Goal: Task Accomplishment & Management: Manage account settings

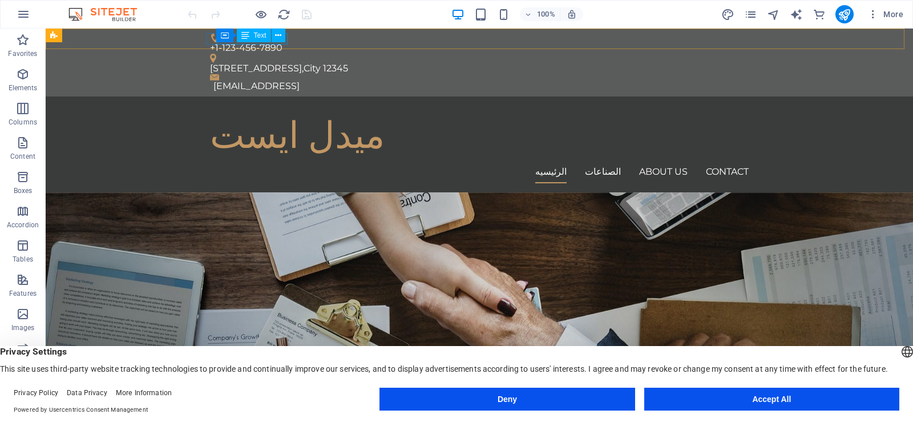
click at [258, 39] on span "Text" at bounding box center [260, 35] width 13 height 7
click at [245, 37] on icon at bounding box center [245, 36] width 8 height 14
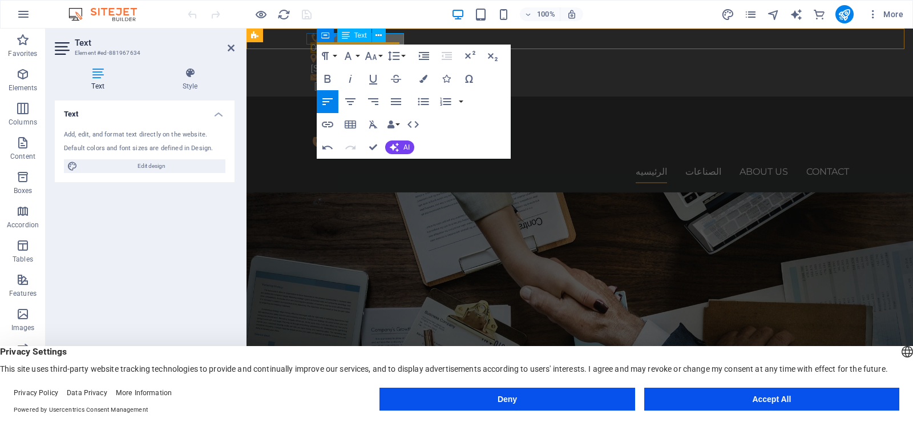
click at [365, 38] on span "Text" at bounding box center [360, 35] width 13 height 7
click at [398, 42] on span "0111+1-123-456-7890" at bounding box center [354, 47] width 89 height 11
click at [480, 63] on div "[STREET_ADDRESS]" at bounding box center [575, 68] width 530 height 11
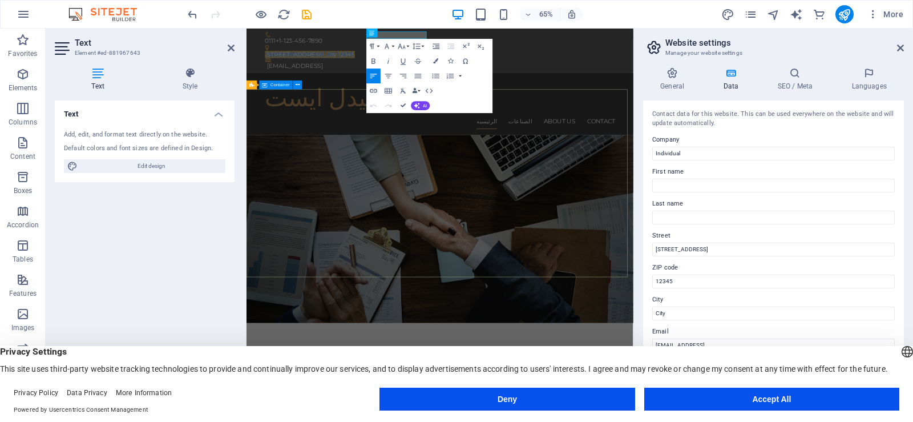
drag, startPoint x: 350, startPoint y: 135, endPoint x: 549, endPoint y: 72, distance: 208.8
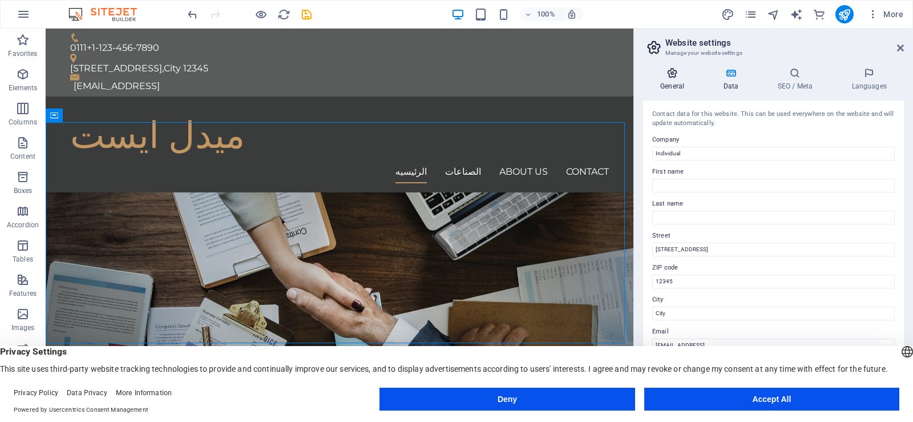
click at [666, 81] on h4 "General" at bounding box center [674, 79] width 63 height 24
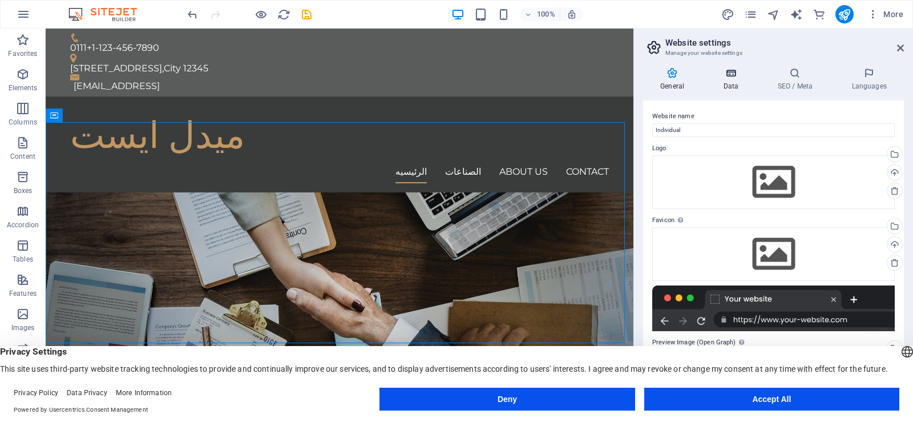
click at [741, 80] on h4 "Data" at bounding box center [733, 79] width 54 height 24
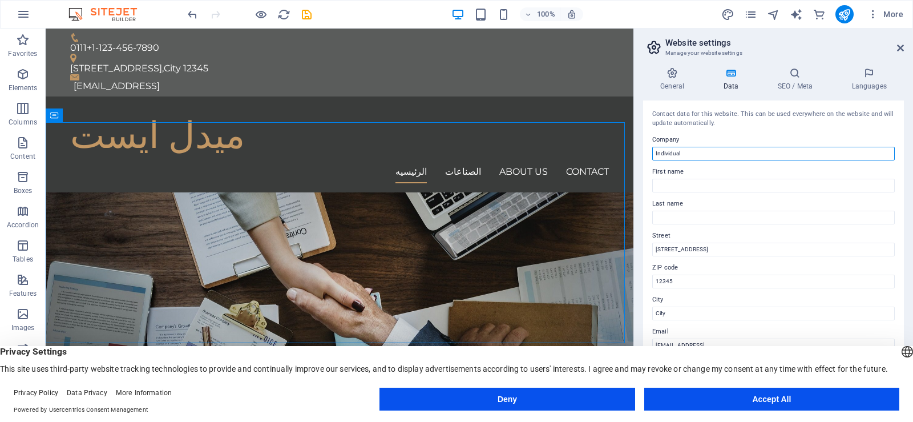
click at [701, 152] on input "Individual" at bounding box center [773, 154] width 243 height 14
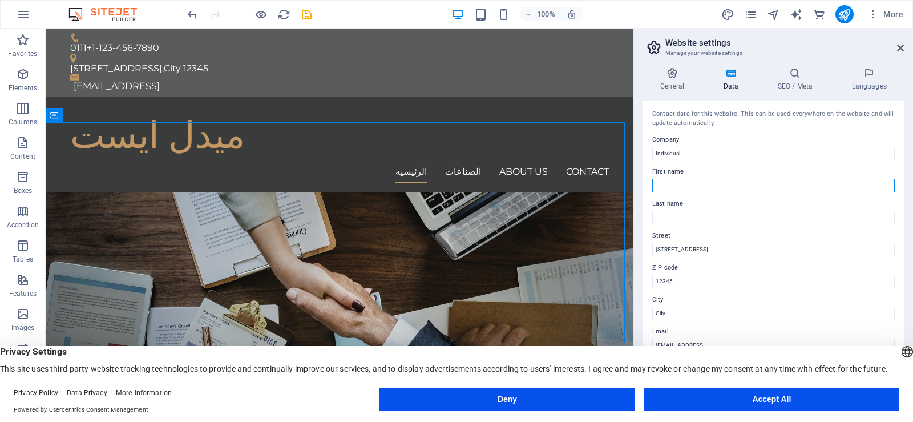
click at [706, 181] on input "First name" at bounding box center [773, 186] width 243 height 14
click at [670, 185] on input "[DEMOGRAPHIC_DATA] shaban" at bounding box center [773, 186] width 243 height 14
click at [677, 188] on input "[DEMOGRAPHIC_DATA] shaban" at bounding box center [773, 186] width 243 height 14
type input "[DEMOGRAPHIC_DATA]"
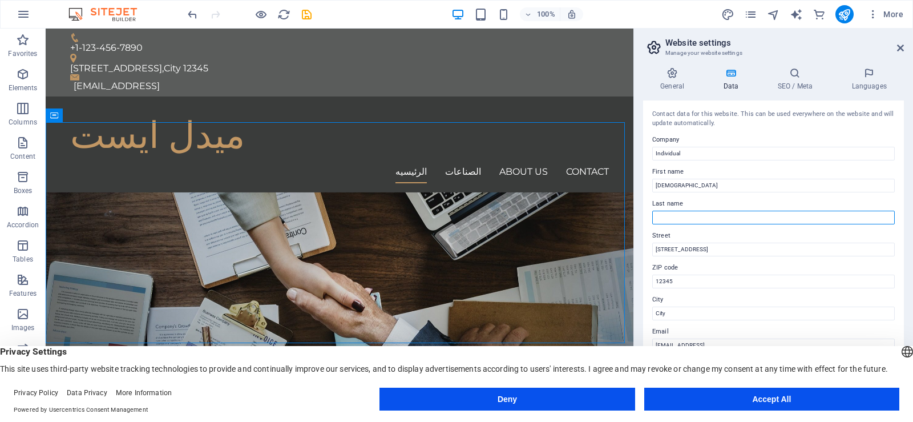
click at [678, 211] on input "Last name" at bounding box center [773, 218] width 243 height 14
click at [665, 220] on input "Last name" at bounding box center [773, 218] width 243 height 14
paste input "shaban"
click at [655, 219] on input "shaban" at bounding box center [773, 218] width 243 height 14
type input "Shaban"
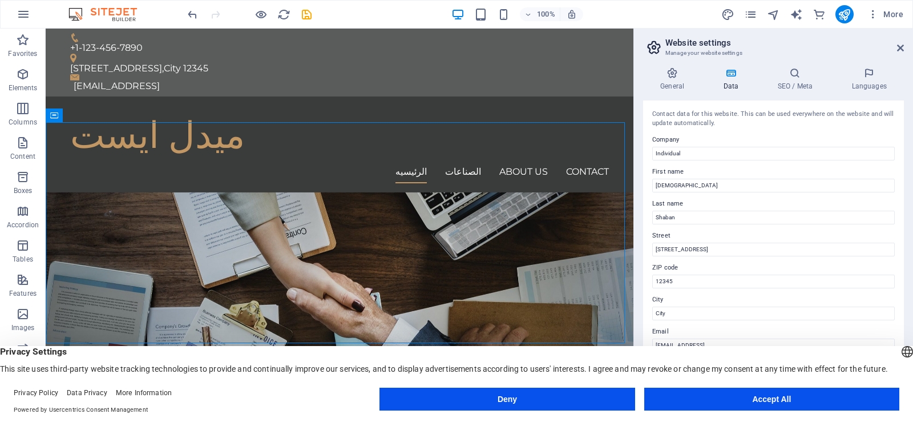
click at [748, 236] on label "Street" at bounding box center [773, 236] width 243 height 14
click at [748, 243] on input "[STREET_ADDRESS]" at bounding box center [773, 250] width 243 height 14
click at [748, 244] on input "[STREET_ADDRESS]" at bounding box center [773, 250] width 243 height 14
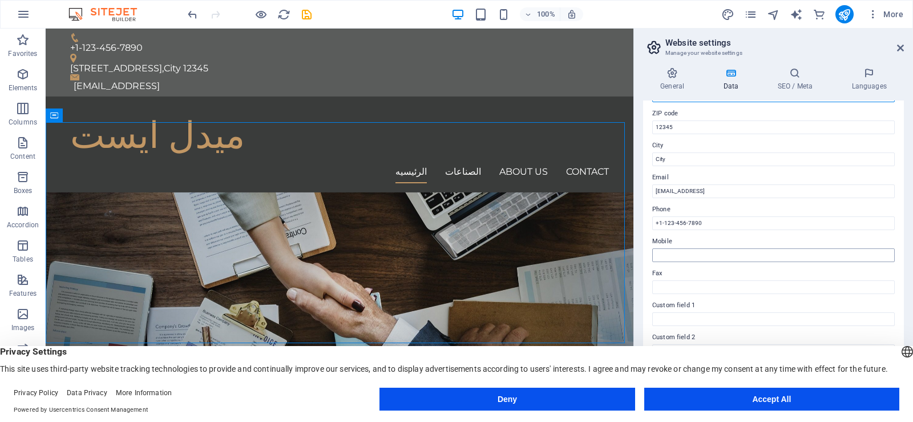
scroll to position [171, 0]
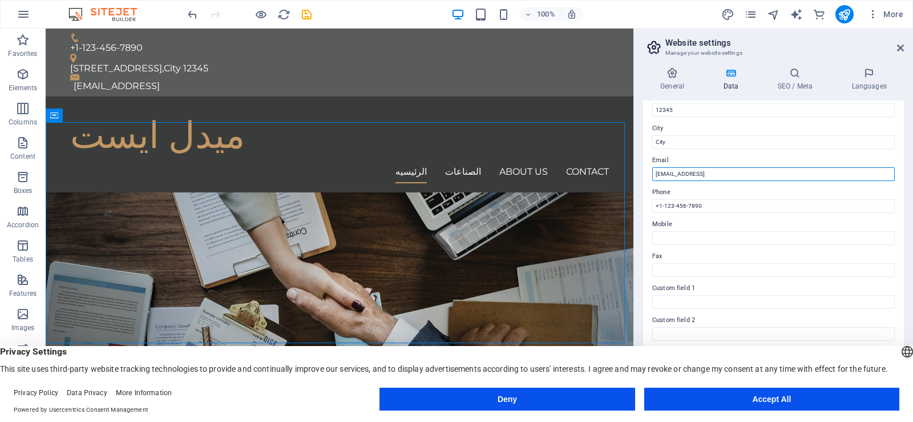
click at [724, 171] on input "[EMAIL_ADDRESS]" at bounding box center [773, 174] width 243 height 14
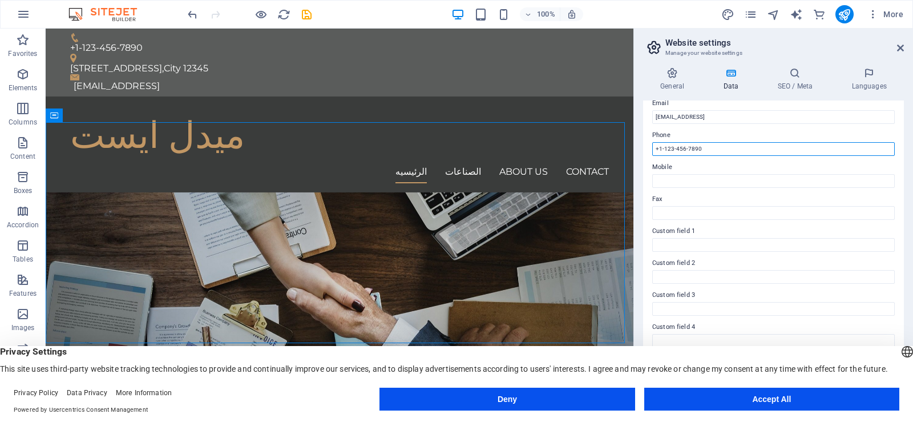
click at [721, 154] on input "+1-123-456-7890" at bounding box center [773, 149] width 243 height 14
type input "[PHONE_NUMBER]"
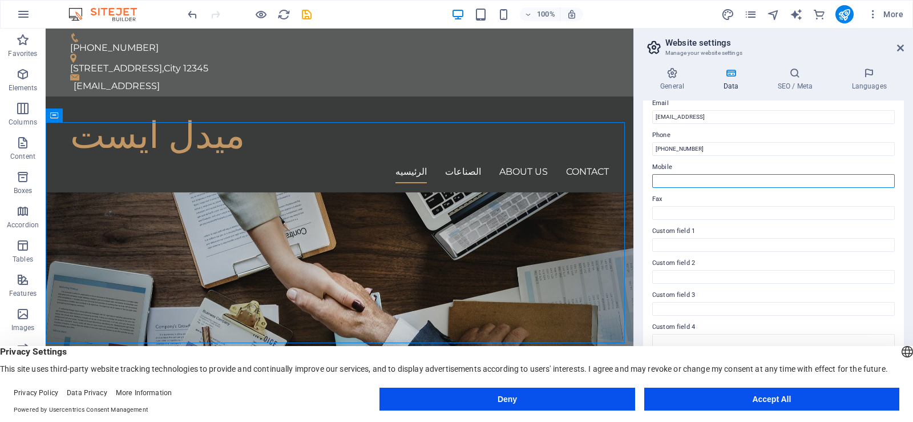
click at [677, 177] on input "Mobile" at bounding box center [773, 181] width 243 height 14
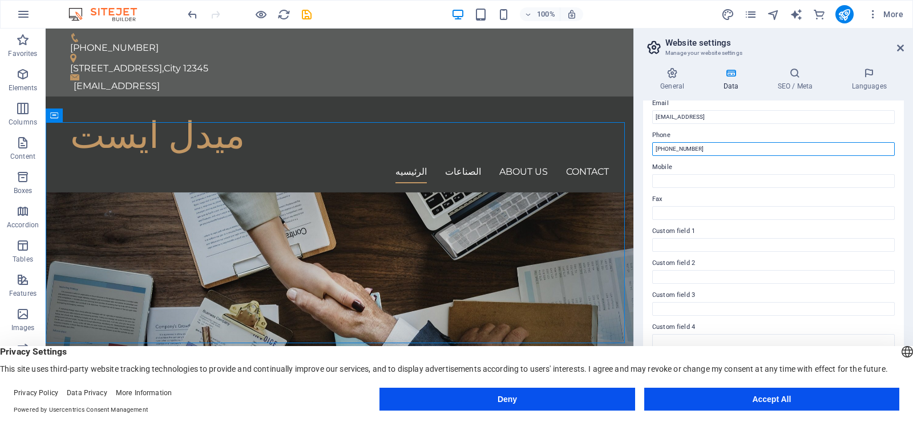
click at [688, 146] on input "[PHONE_NUMBER]" at bounding box center [773, 149] width 243 height 14
click at [727, 149] on input "[PHONE_NUMBER]" at bounding box center [773, 149] width 243 height 14
drag, startPoint x: 711, startPoint y: 149, endPoint x: 633, endPoint y: 149, distance: 77.6
click at [633, 149] on aside "Website settings Manage your website settings General Data SEO / Meta Languages…" at bounding box center [773, 216] width 280 height 375
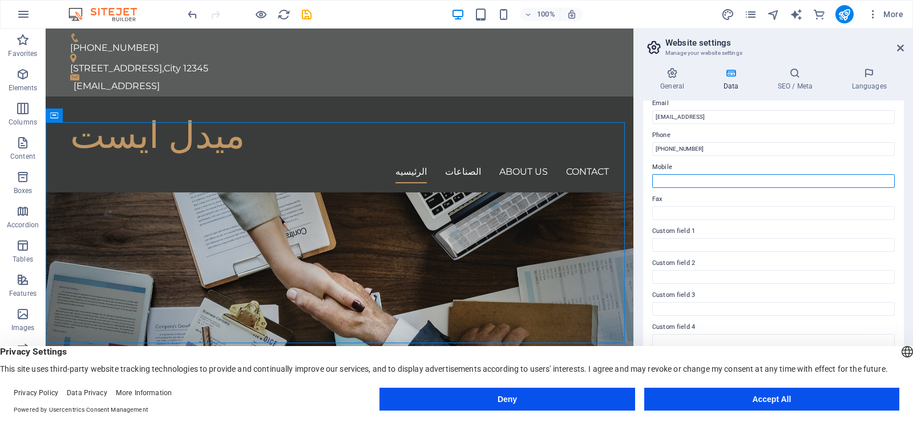
click at [664, 180] on input "Mobile" at bounding box center [773, 181] width 243 height 14
paste input "[PHONE_NUMBER]"
type input "[PHONE_NUMBER]"
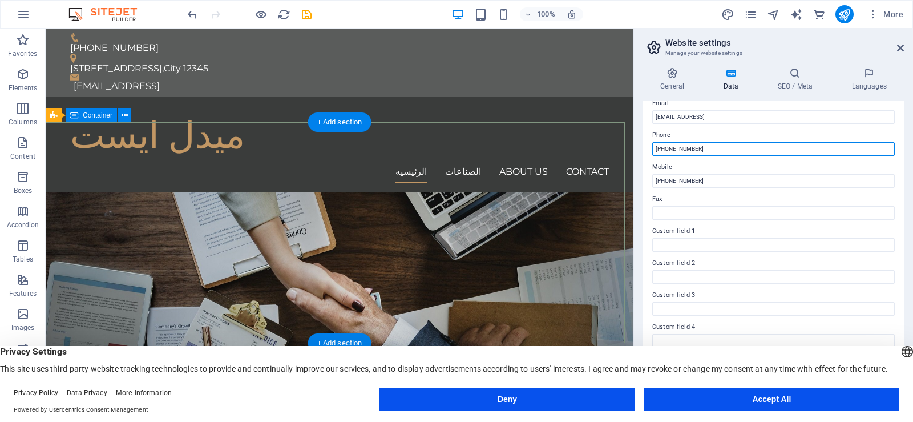
drag, startPoint x: 749, startPoint y: 179, endPoint x: 596, endPoint y: 150, distance: 156.2
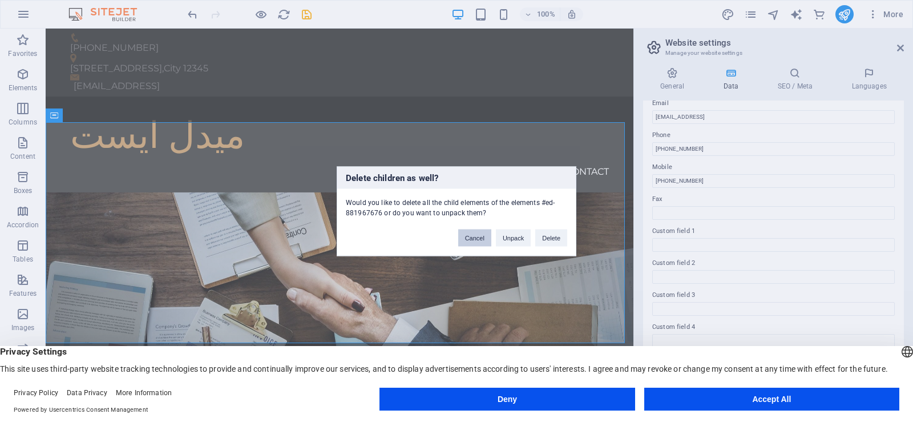
drag, startPoint x: 559, startPoint y: 244, endPoint x: 482, endPoint y: 241, distance: 77.1
click at [485, 241] on div "Cancel Unpack Delete" at bounding box center [513, 231] width 126 height 29
click at [482, 241] on button "Cancel" at bounding box center [474, 237] width 33 height 17
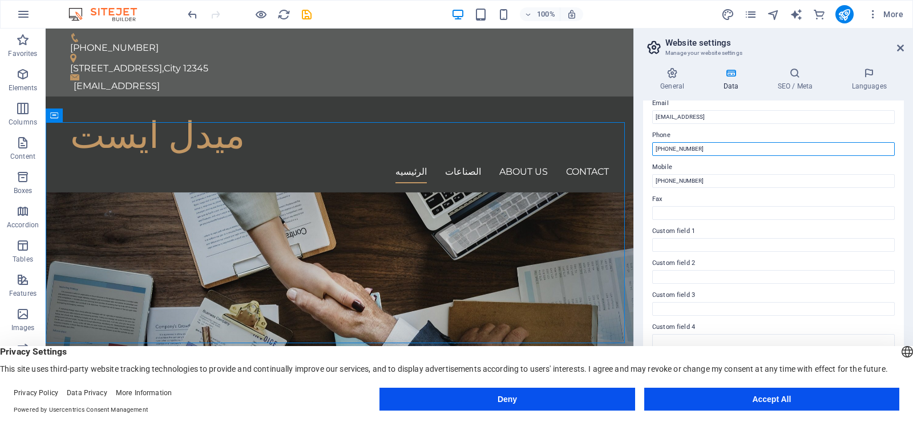
click at [714, 153] on input "[PHONE_NUMBER]" at bounding box center [773, 149] width 243 height 14
type input "+"
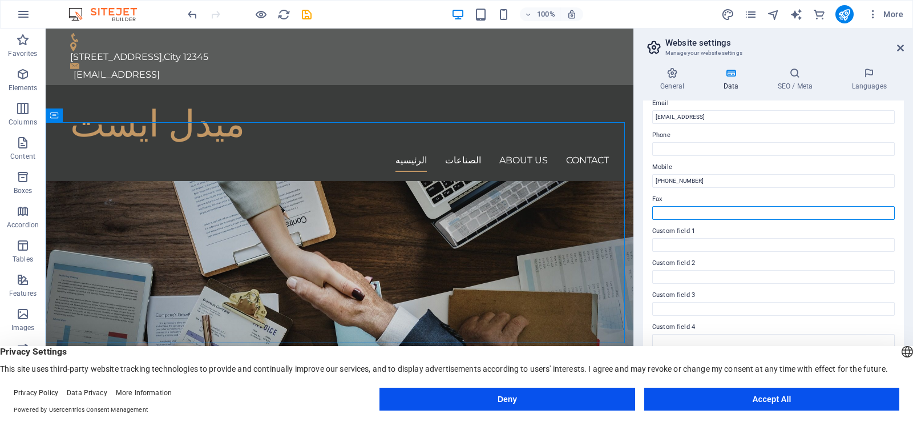
click at [692, 217] on input "Fax" at bounding box center [773, 213] width 243 height 14
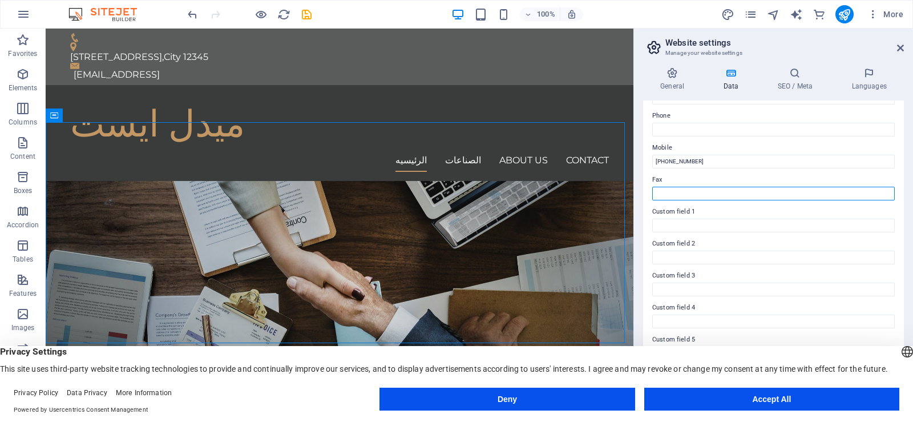
scroll to position [255, 0]
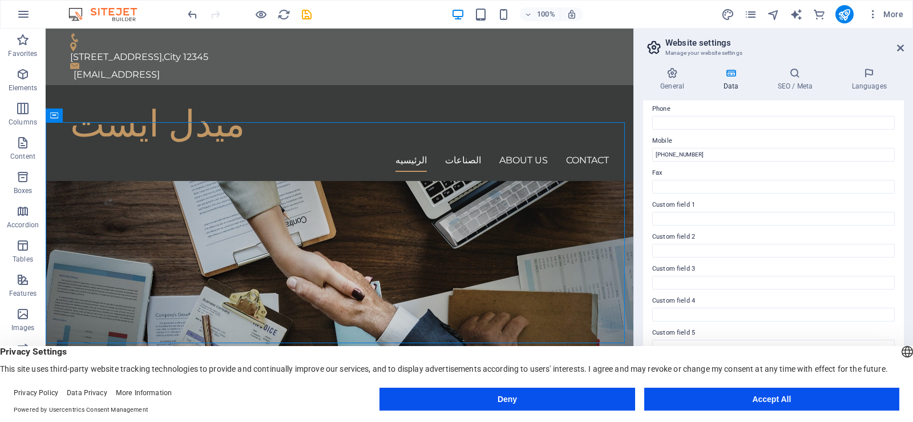
click at [698, 209] on label "Custom field 1" at bounding box center [773, 205] width 243 height 14
click at [698, 212] on input "Custom field 1" at bounding box center [773, 219] width 243 height 14
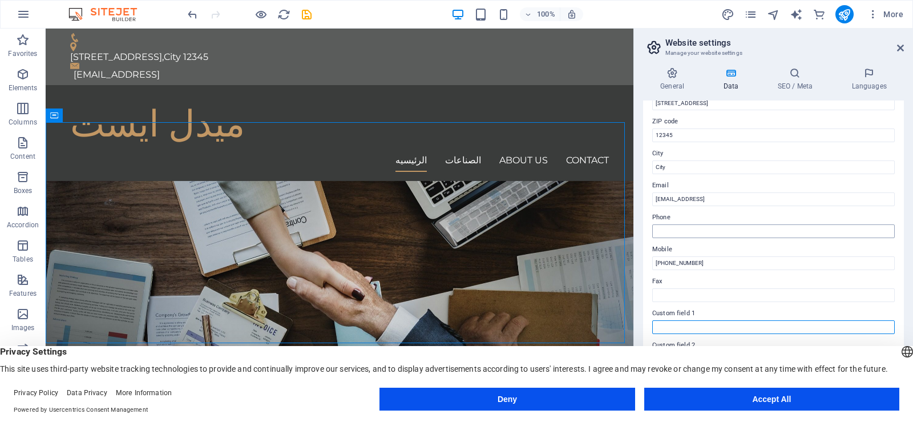
scroll to position [140, 0]
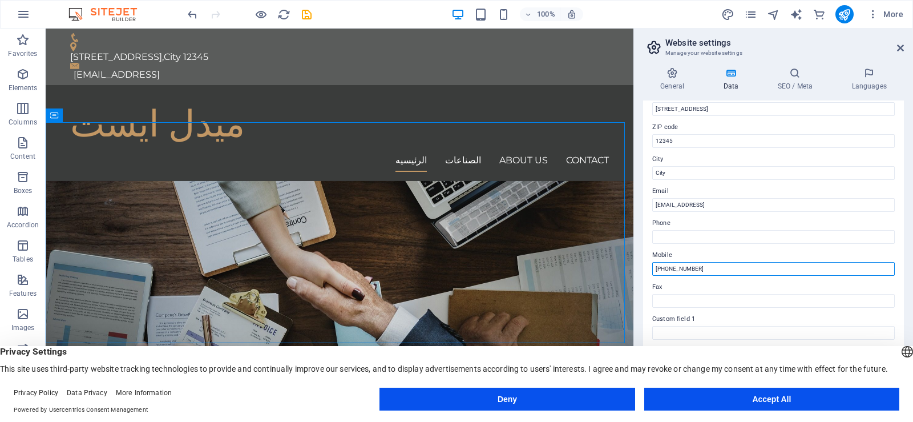
click at [690, 265] on input "[PHONE_NUMBER]" at bounding box center [773, 269] width 243 height 14
drag, startPoint x: 718, startPoint y: 269, endPoint x: 656, endPoint y: 258, distance: 63.1
click at [656, 258] on div "Mobile [PHONE_NUMBER]" at bounding box center [773, 261] width 243 height 27
click at [666, 267] on input "[PHONE_NUMBER]" at bounding box center [773, 269] width 243 height 14
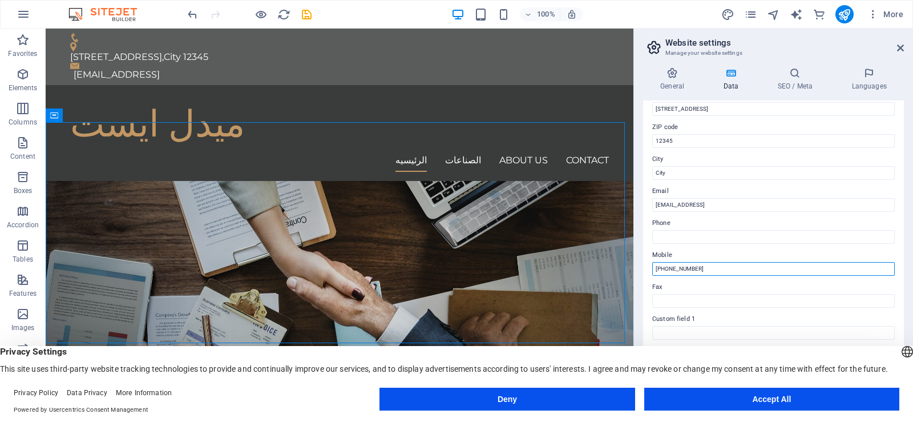
click at [666, 267] on input "[PHONE_NUMBER]" at bounding box center [773, 269] width 243 height 14
drag, startPoint x: 695, startPoint y: 264, endPoint x: 672, endPoint y: 227, distance: 43.6
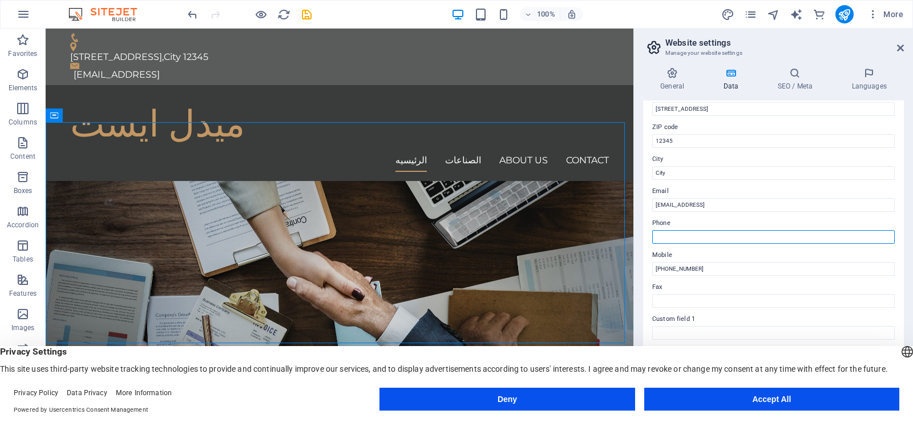
drag, startPoint x: 672, startPoint y: 227, endPoint x: 669, endPoint y: 235, distance: 8.5
paste input "[PHONE_NUMBER]"
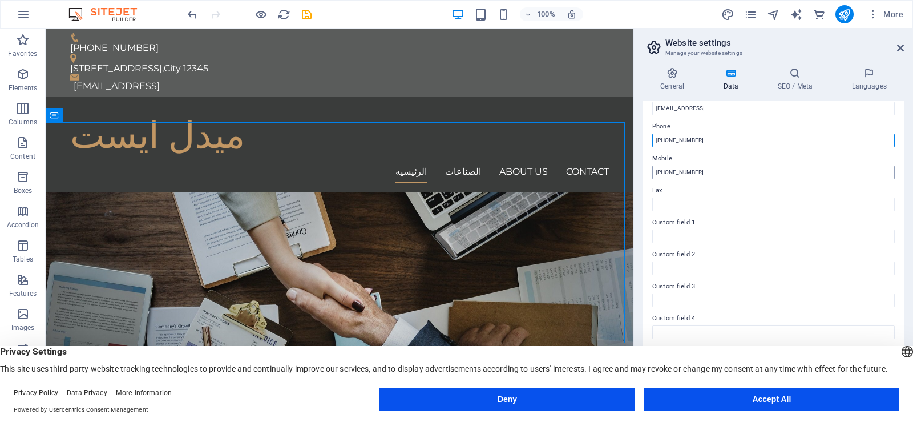
scroll to position [255, 0]
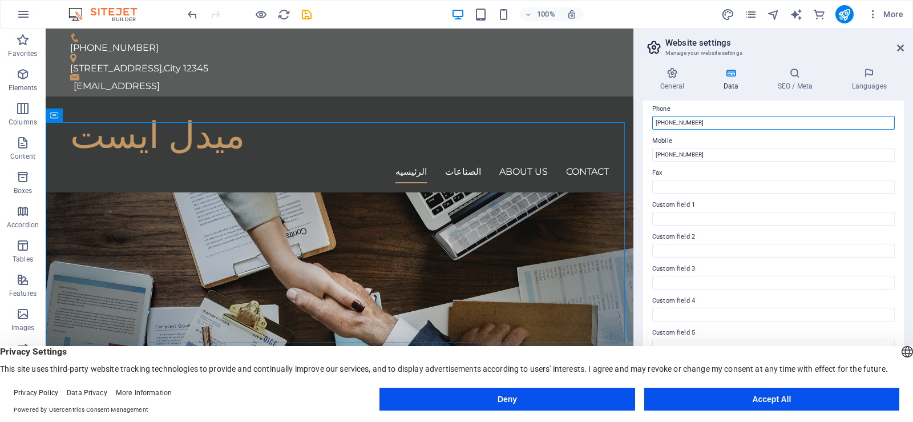
type input "[PHONE_NUMBER]"
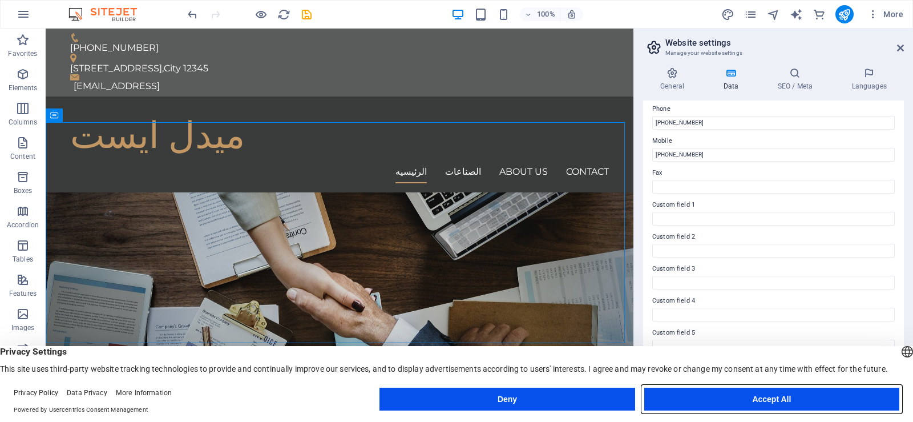
click at [702, 395] on button "Accept All" at bounding box center [771, 398] width 255 height 23
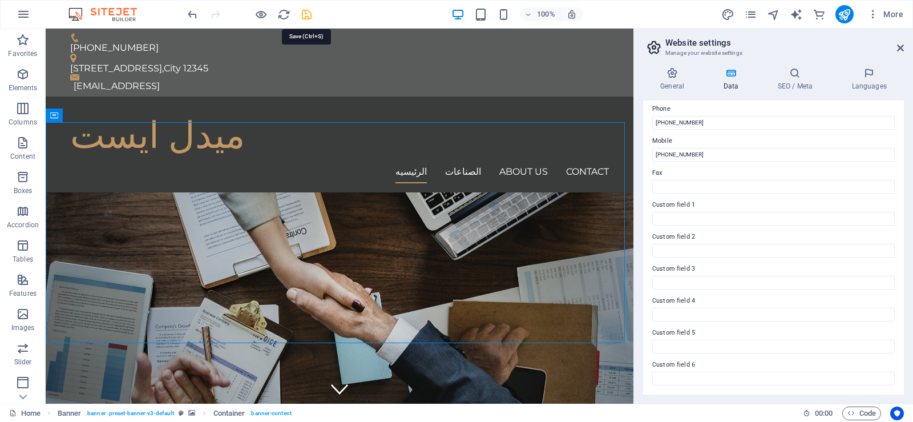
click at [305, 17] on icon "save" at bounding box center [306, 14] width 13 height 13
